Goal: Check status: Check status

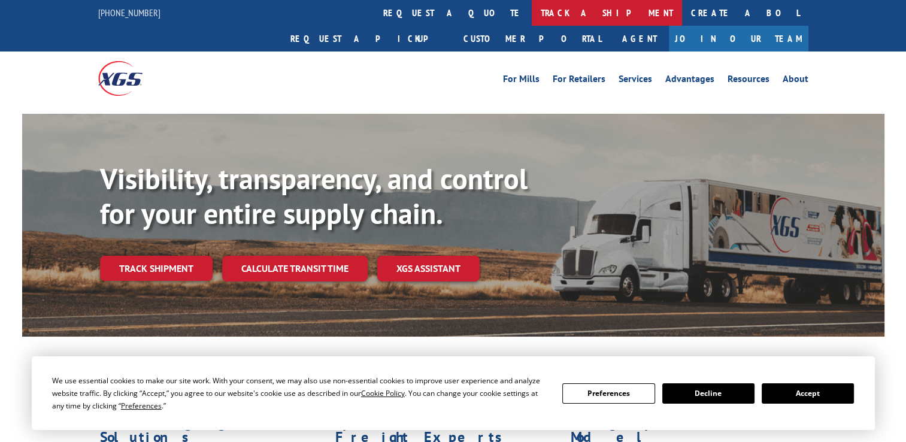
click at [532, 7] on link "track a shipment" at bounding box center [607, 13] width 150 height 26
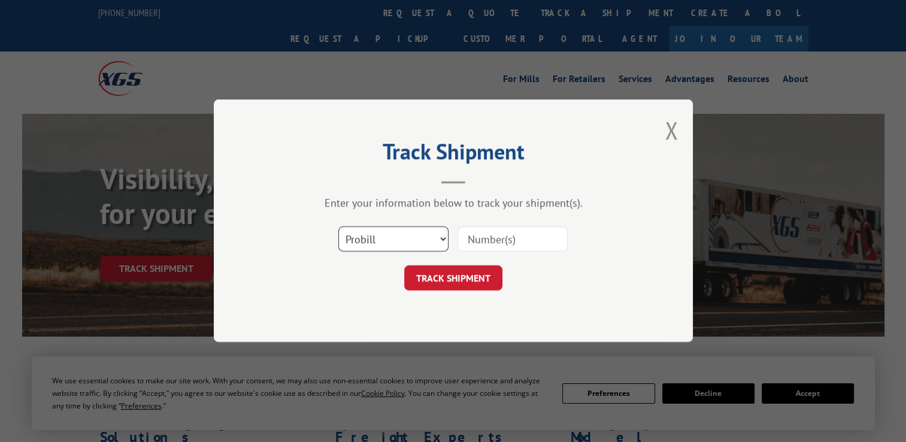
click at [375, 243] on select "Select category... Probill BOL PO" at bounding box center [393, 239] width 110 height 25
select select "po"
click at [338, 227] on select "Select category... Probill BOL PO" at bounding box center [393, 239] width 110 height 25
click at [508, 240] on input at bounding box center [513, 239] width 110 height 25
paste input "01514833"
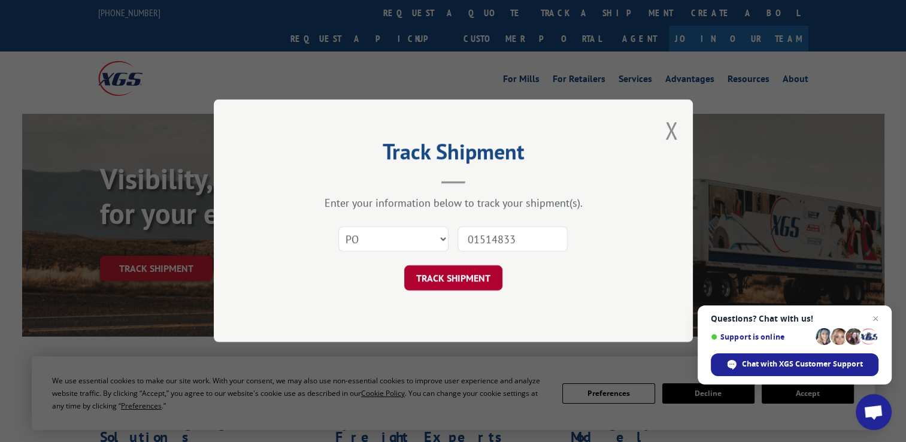
type input "01514833"
click at [472, 272] on button "TRACK SHIPMENT" at bounding box center [453, 278] width 98 height 25
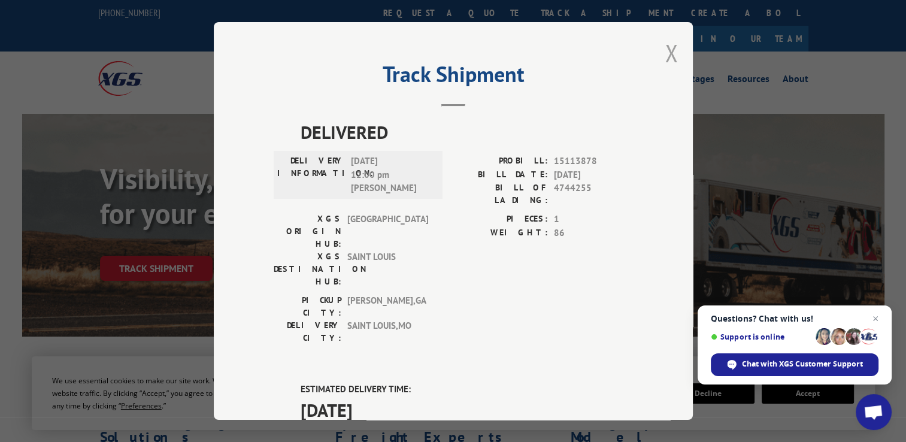
click at [670, 58] on button "Close modal" at bounding box center [671, 53] width 13 height 32
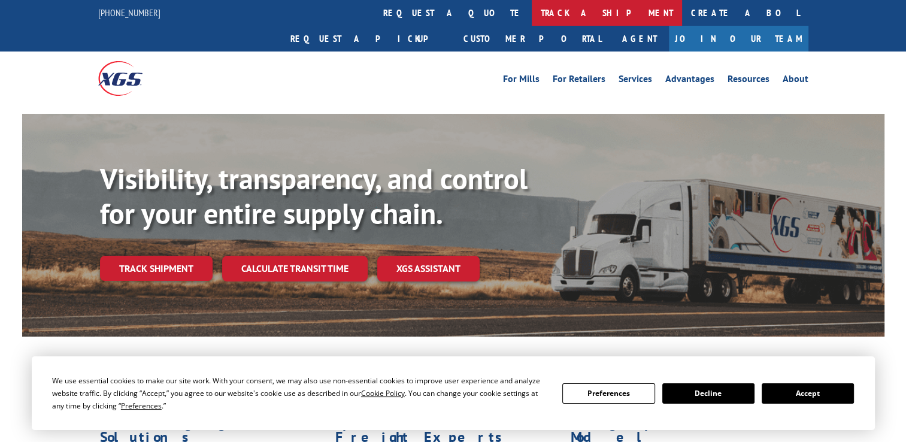
click at [532, 14] on link "track a shipment" at bounding box center [607, 13] width 150 height 26
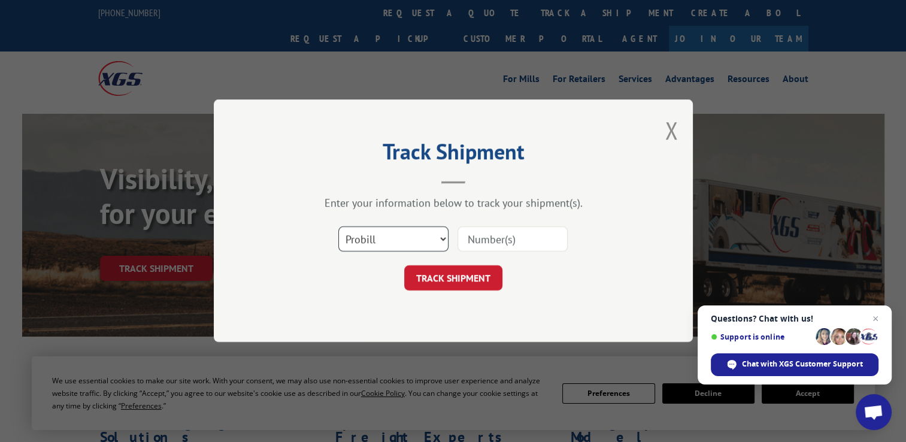
click at [383, 240] on select "Select category... Probill BOL PO" at bounding box center [393, 239] width 110 height 25
select select "po"
click at [338, 227] on select "Select category... Probill BOL PO" at bounding box center [393, 239] width 110 height 25
click at [491, 243] on input at bounding box center [513, 239] width 110 height 25
paste input "61536307"
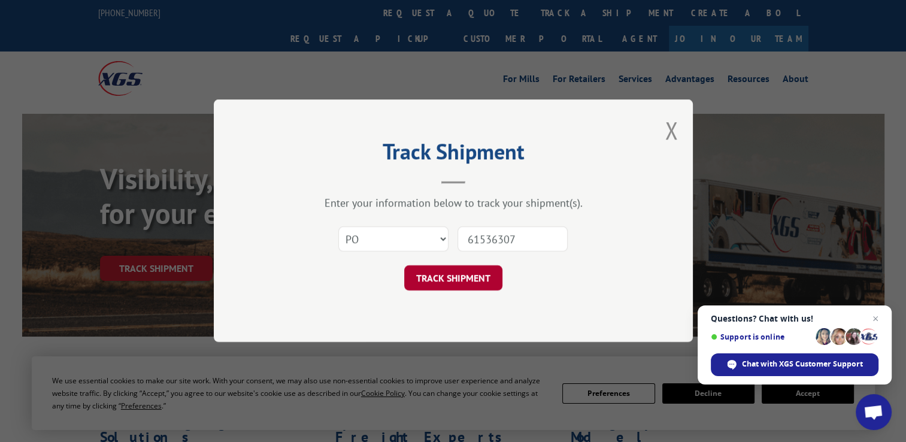
type input "61536307"
click at [472, 282] on button "TRACK SHIPMENT" at bounding box center [453, 278] width 98 height 25
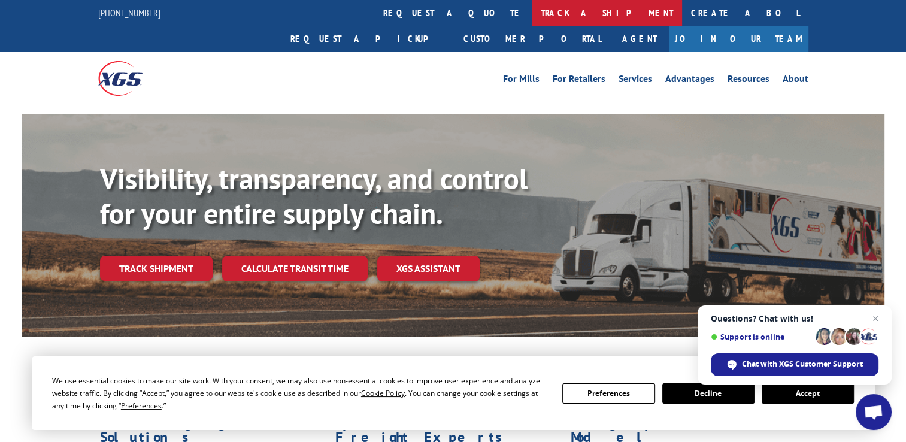
click at [532, 7] on link "track a shipment" at bounding box center [607, 13] width 150 height 26
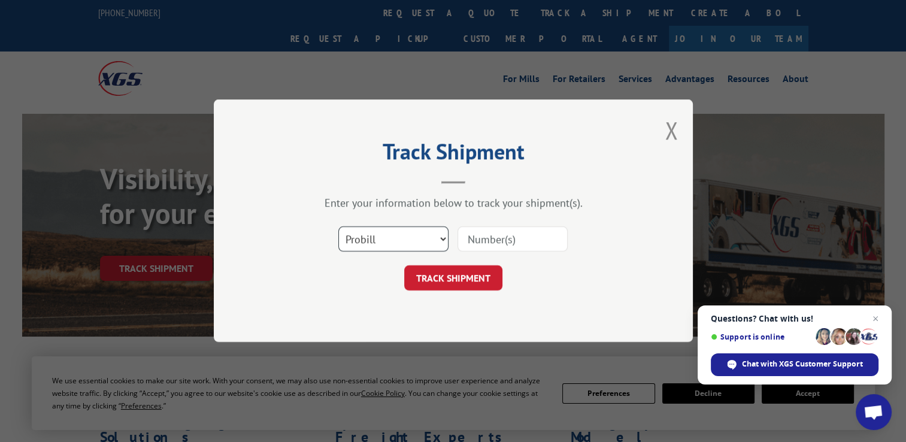
click at [382, 232] on select "Select category... Probill BOL PO" at bounding box center [393, 239] width 110 height 25
select select "po"
click at [338, 227] on select "Select category... Probill BOL PO" at bounding box center [393, 239] width 110 height 25
click at [501, 246] on input at bounding box center [513, 239] width 110 height 25
paste input "61536307"
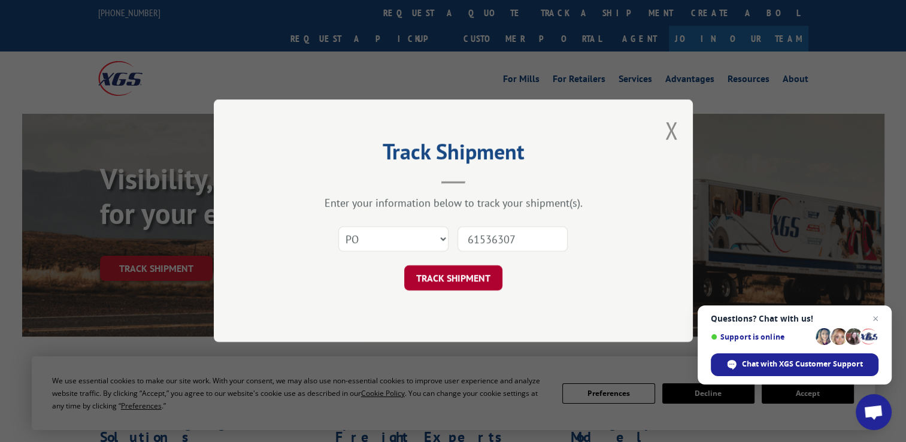
type input "61536307"
click at [449, 273] on button "TRACK SHIPMENT" at bounding box center [453, 278] width 98 height 25
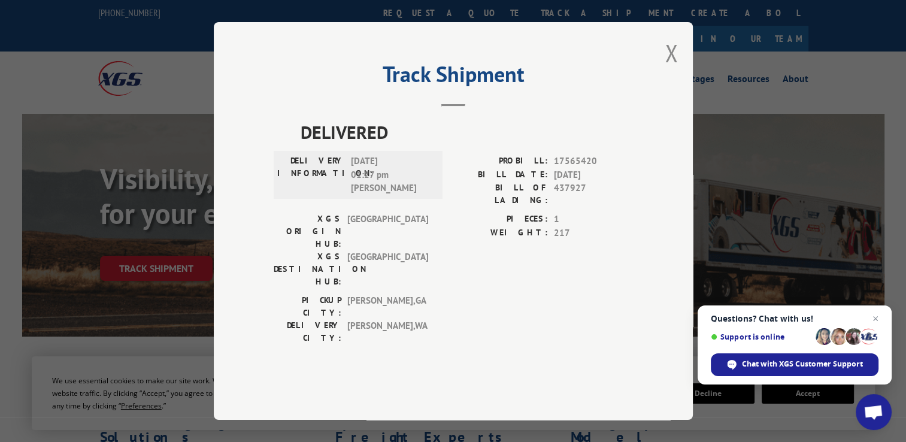
drag, startPoint x: 676, startPoint y: 77, endPoint x: 686, endPoint y: 45, distance: 33.5
click at [676, 69] on button "Close modal" at bounding box center [671, 53] width 13 height 32
